Goal: Navigation & Orientation: Find specific page/section

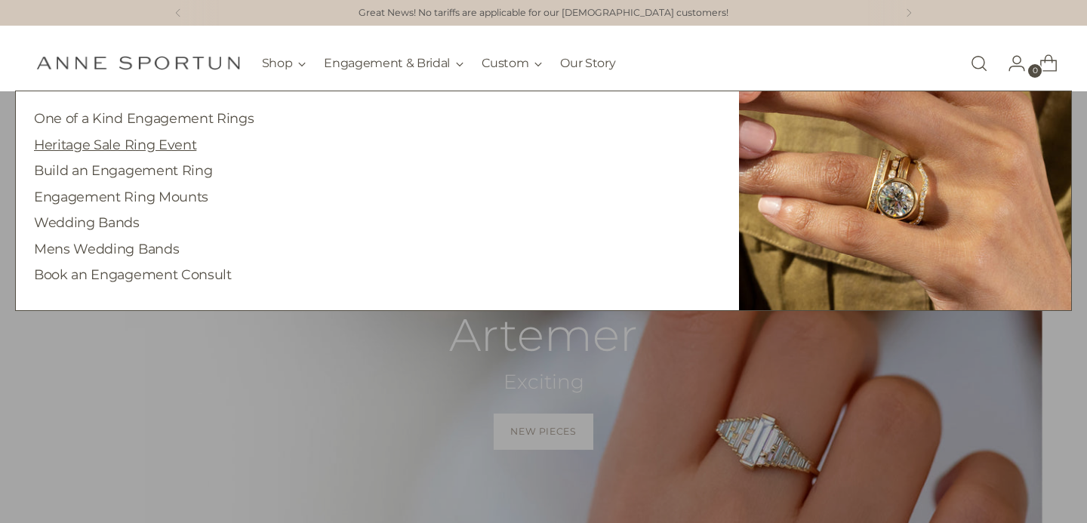
click at [186, 146] on link "Heritage Sale Ring Event" at bounding box center [115, 145] width 162 height 16
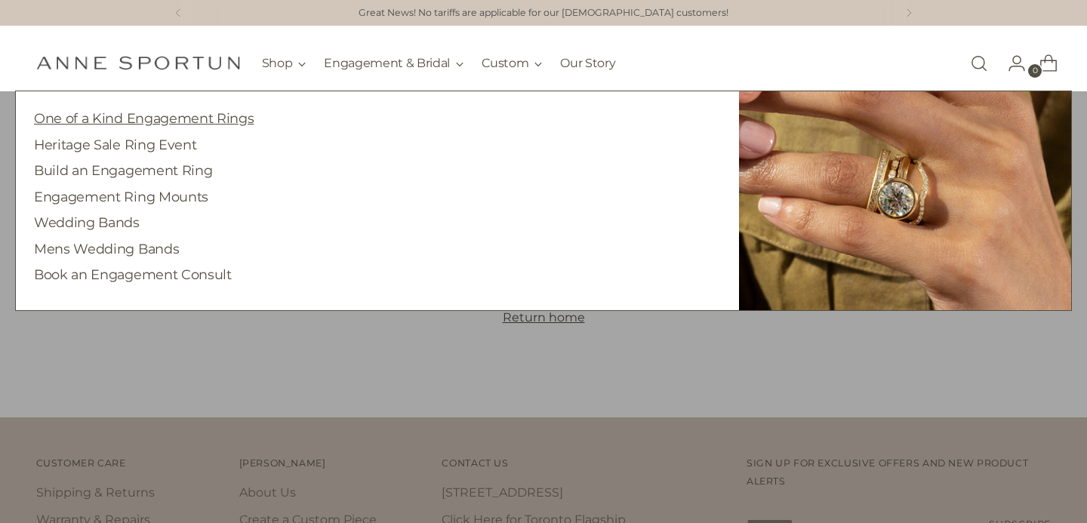
click at [234, 117] on link "One of a Kind Engagement Rings" at bounding box center [144, 118] width 220 height 16
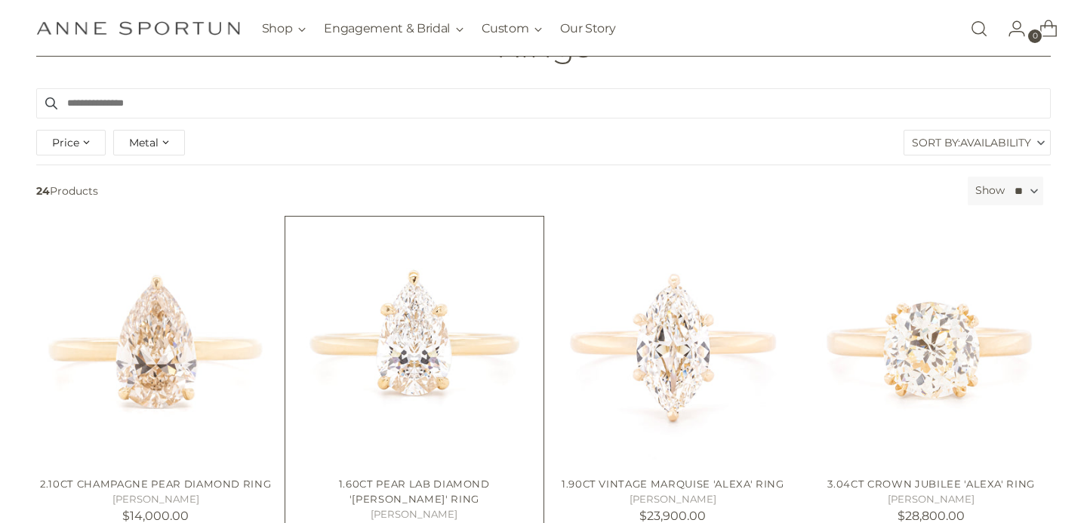
scroll to position [118, 0]
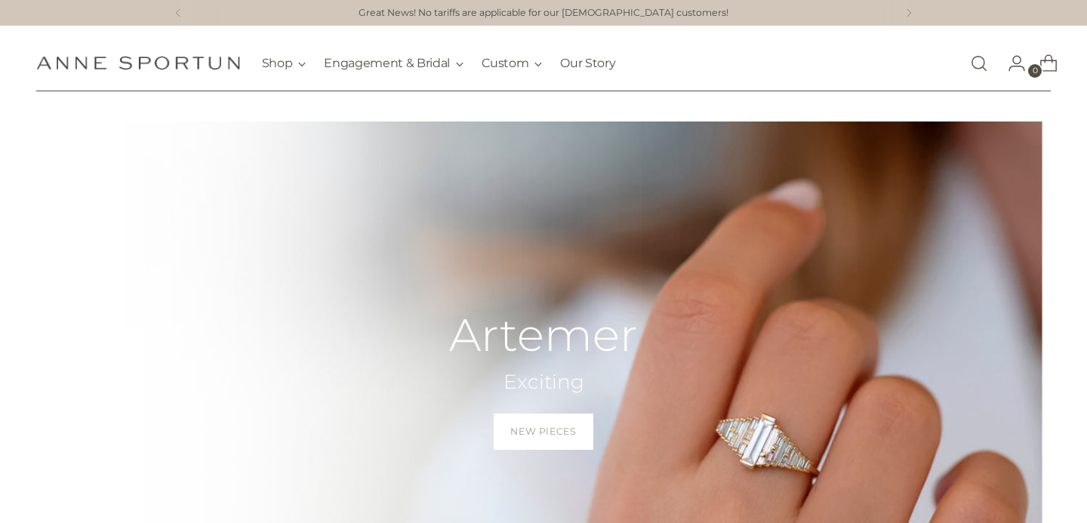
scroll to position [27, 0]
